Goal: Task Accomplishment & Management: Use online tool/utility

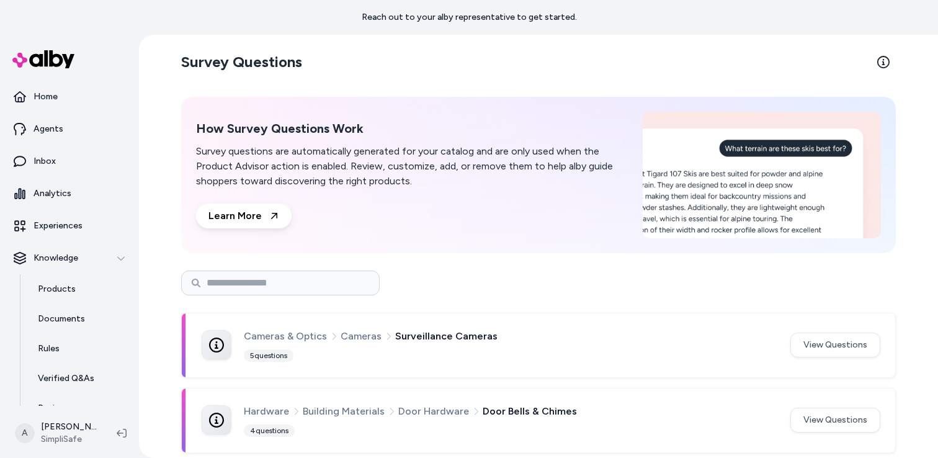
scroll to position [995, 0]
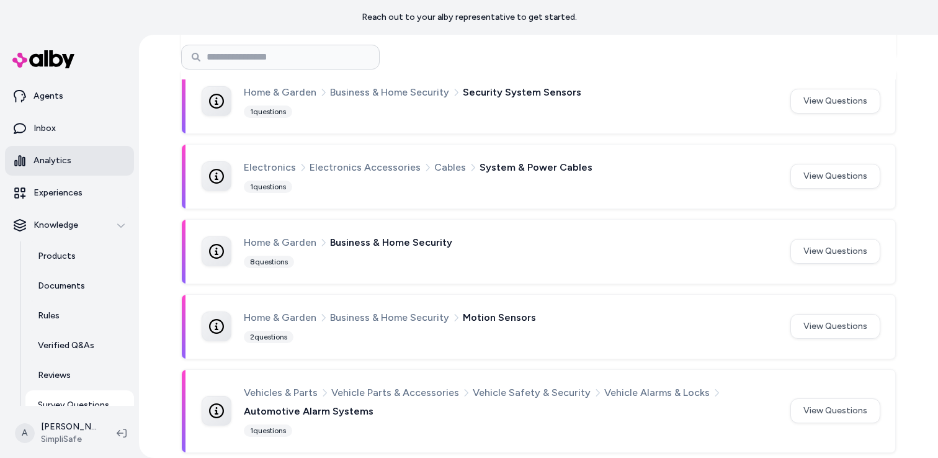
click at [45, 161] on p "Analytics" at bounding box center [53, 160] width 38 height 12
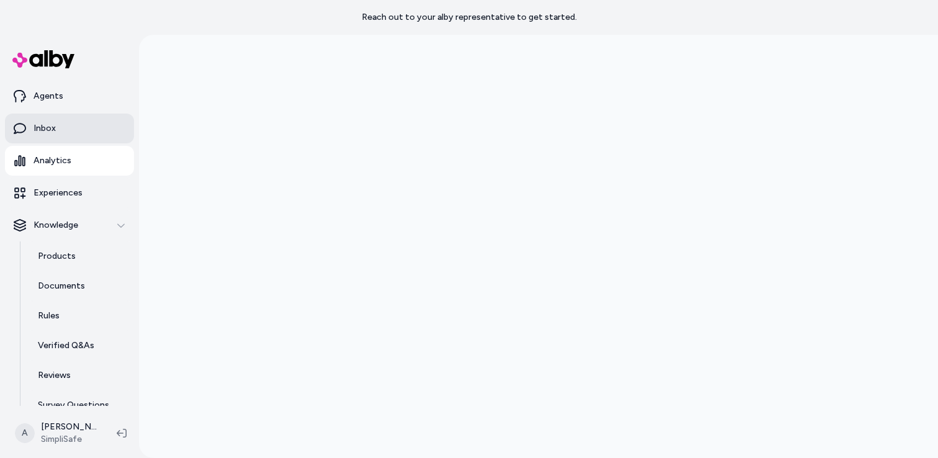
scroll to position [35, 0]
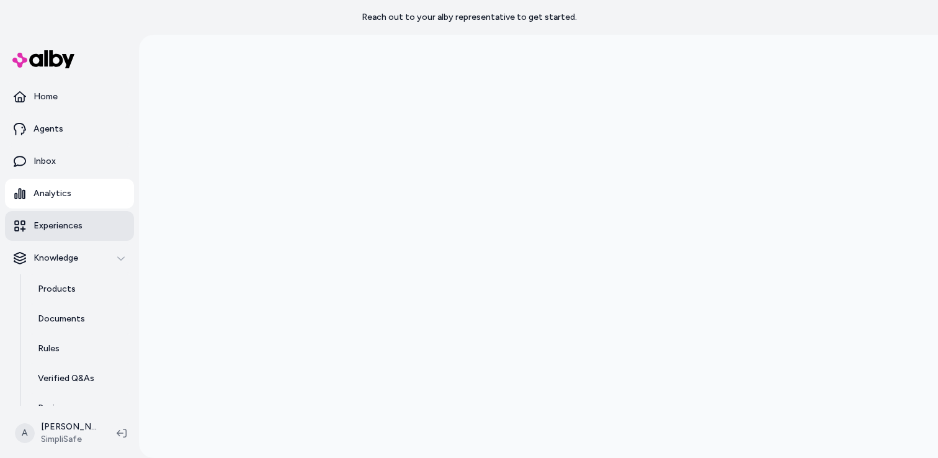
click at [49, 234] on link "Experiences" at bounding box center [69, 226] width 129 height 30
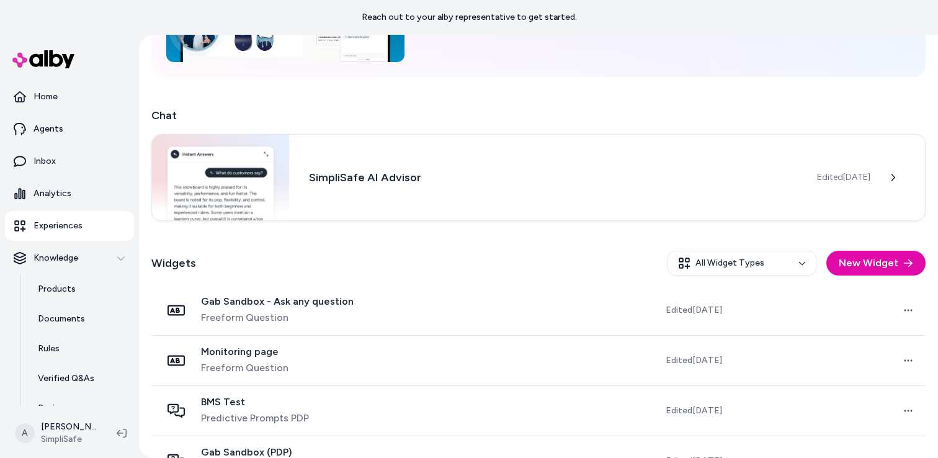
scroll to position [217, 0]
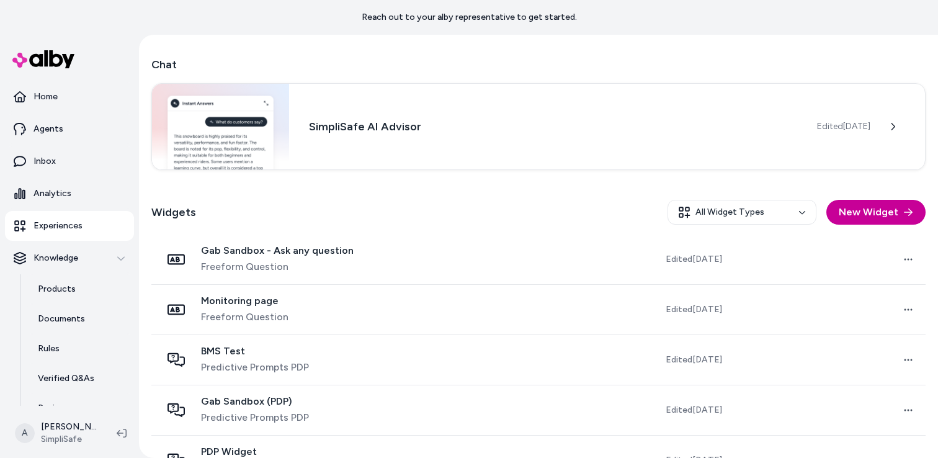
click at [877, 213] on button "New Widget" at bounding box center [875, 212] width 99 height 25
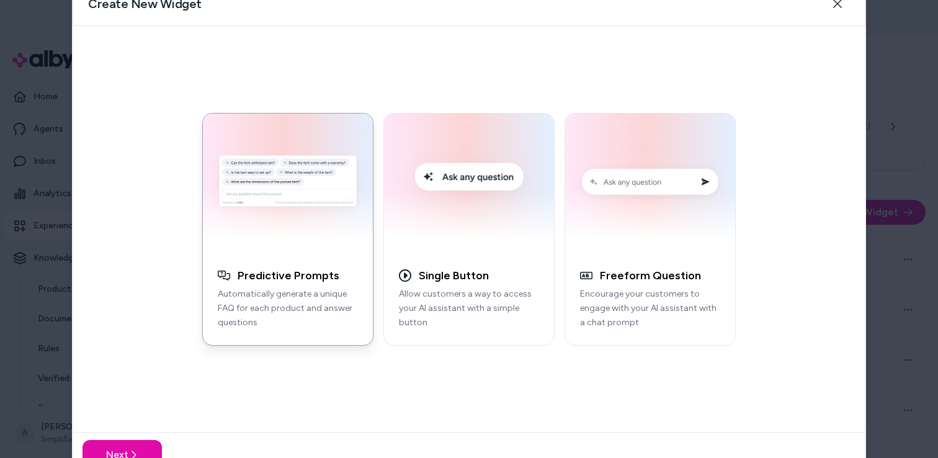
click at [910, 114] on div at bounding box center [469, 229] width 938 height 458
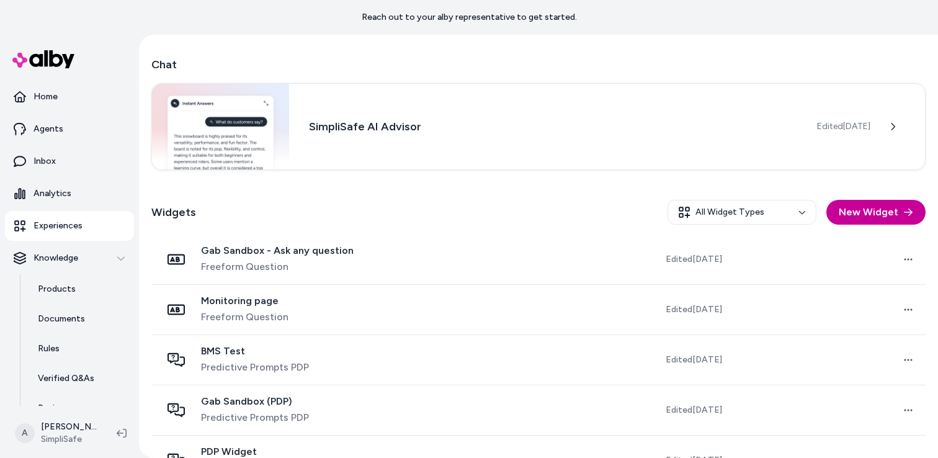
click at [883, 217] on button "New Widget" at bounding box center [875, 212] width 99 height 25
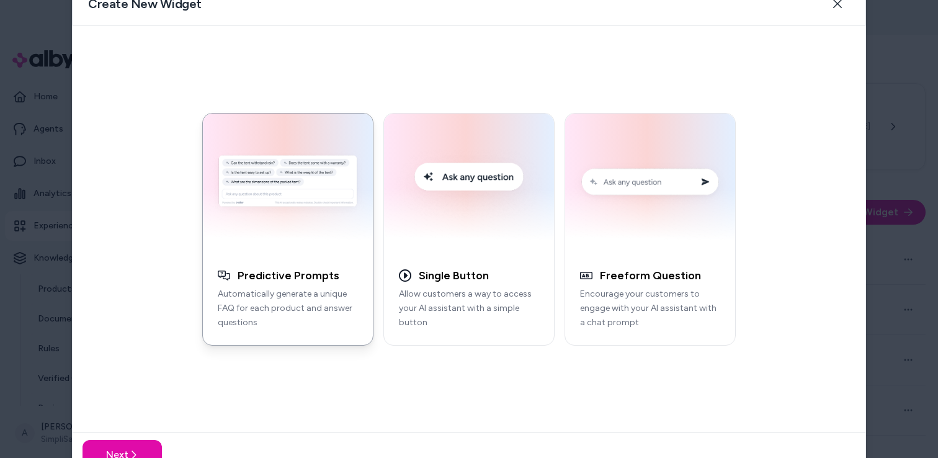
click at [891, 182] on div at bounding box center [469, 229] width 938 height 458
